Goal: Browse casually

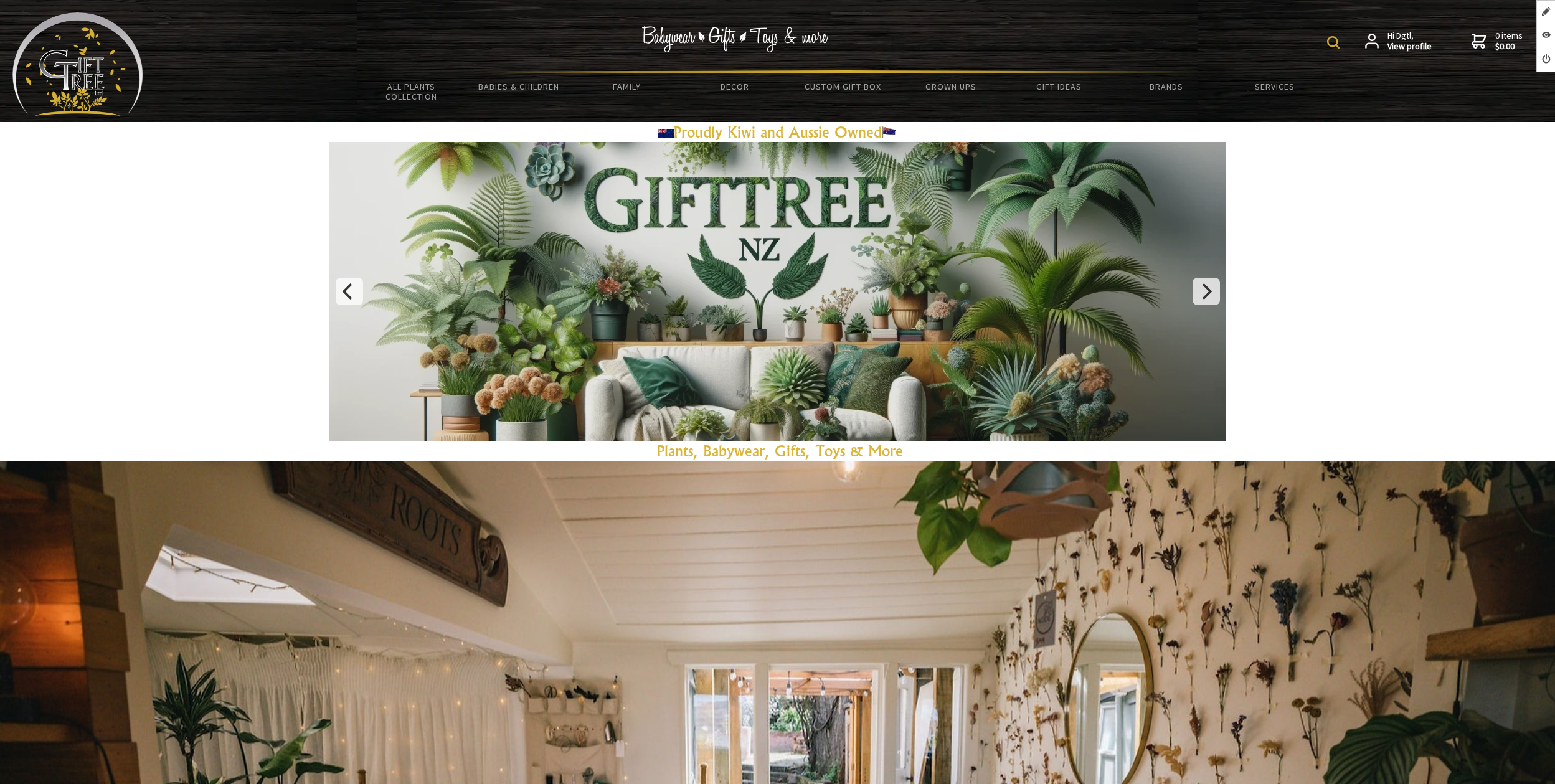
scroll to position [223, 0]
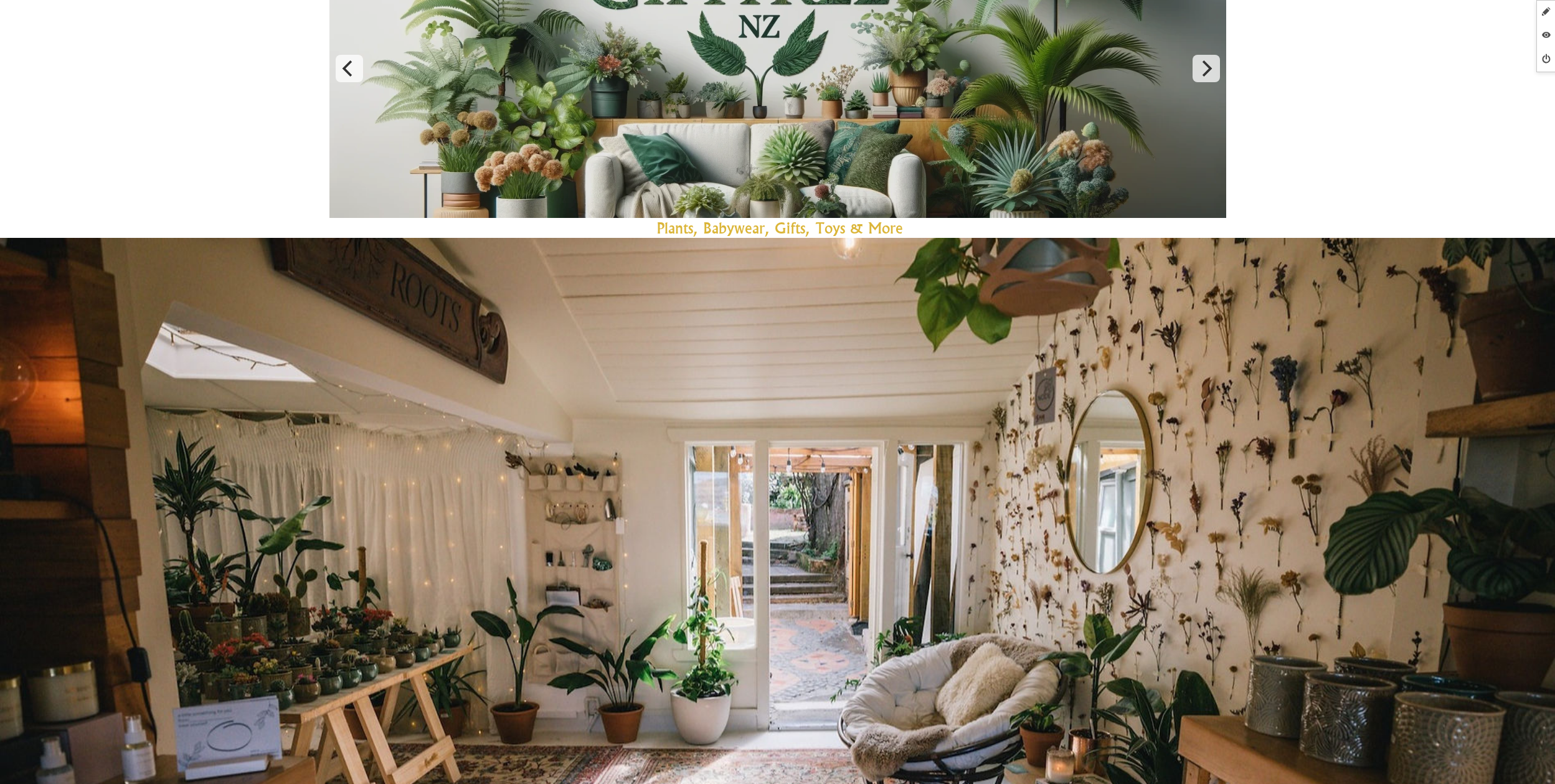
click at [905, 561] on img at bounding box center [778, 573] width 1555 height 671
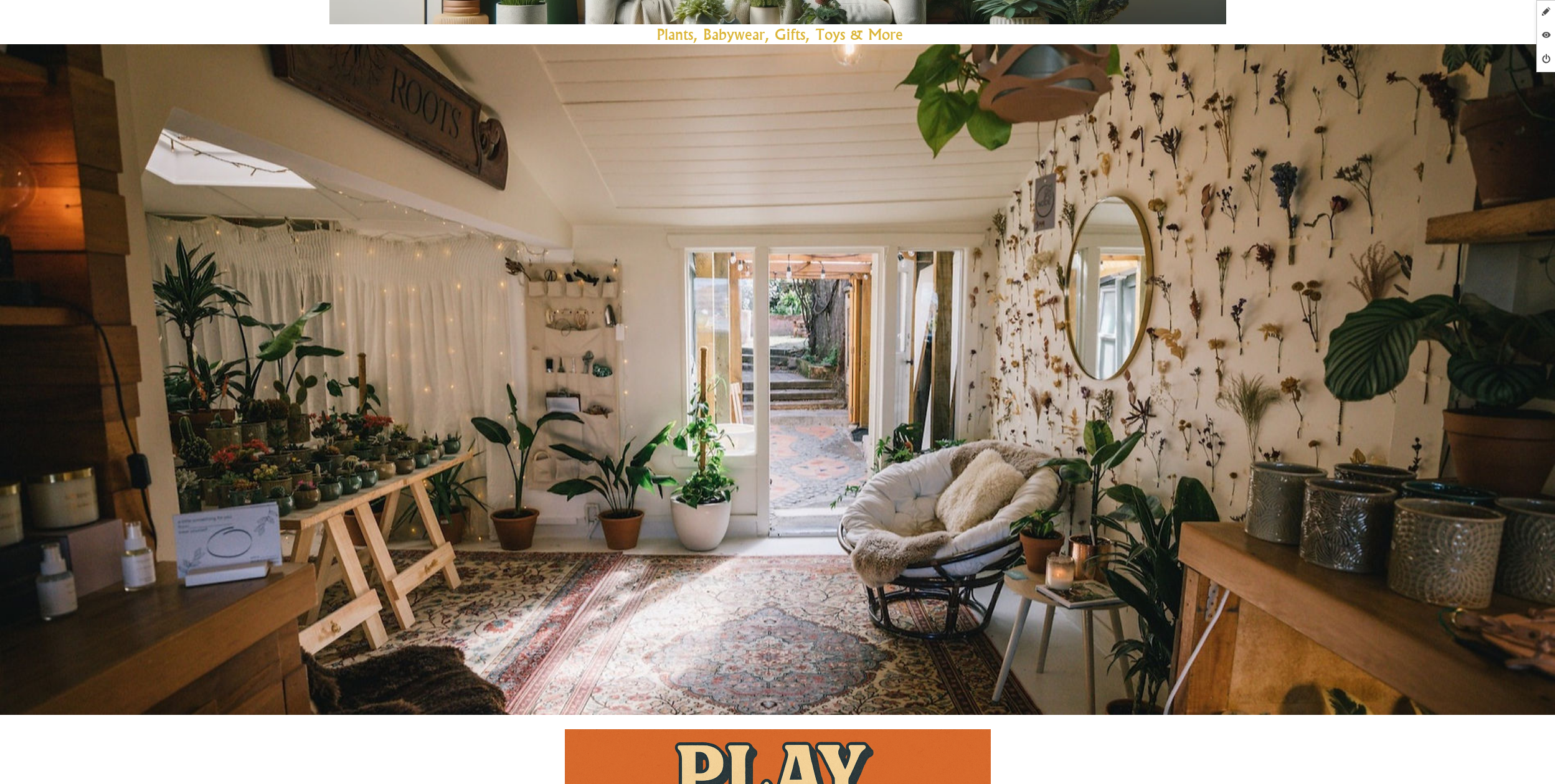
scroll to position [394, 0]
